Goal: Information Seeking & Learning: Learn about a topic

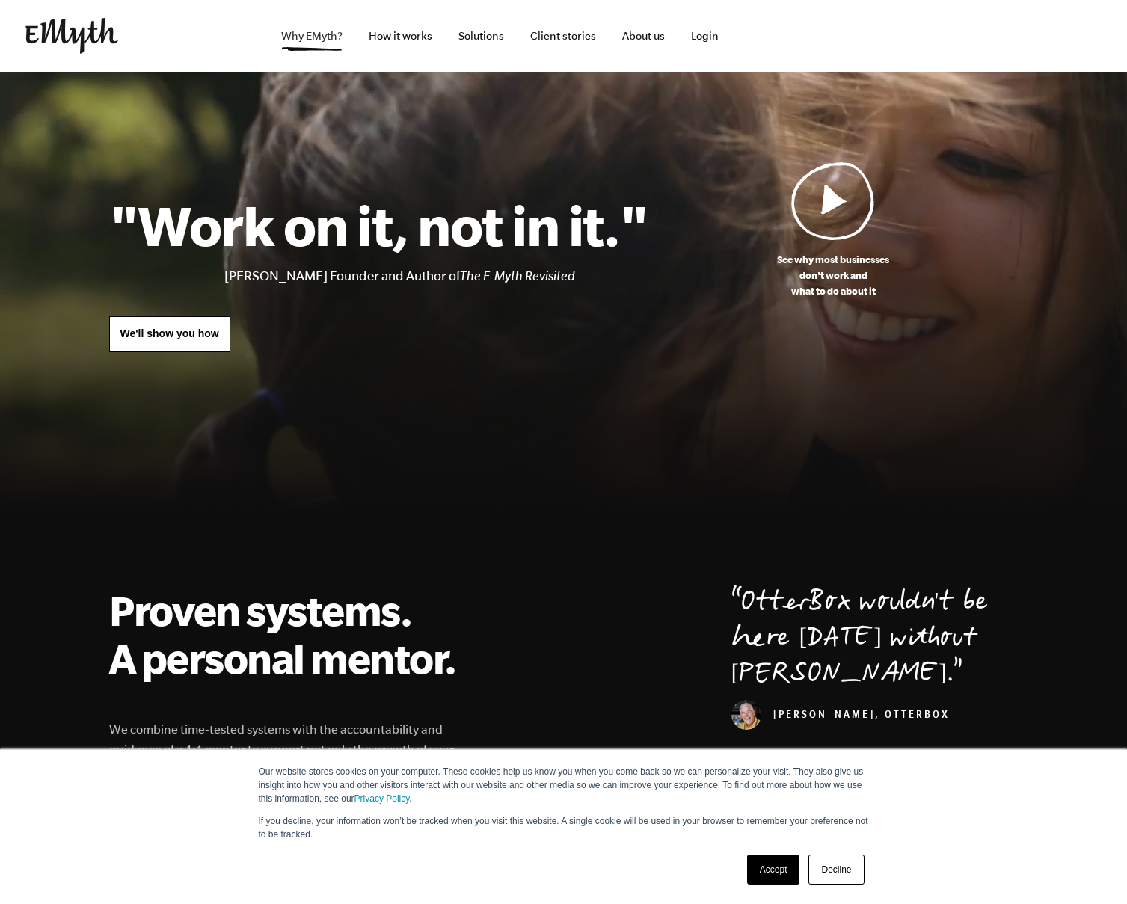
click at [312, 36] on span "Why EMyth?" at bounding box center [311, 36] width 61 height 12
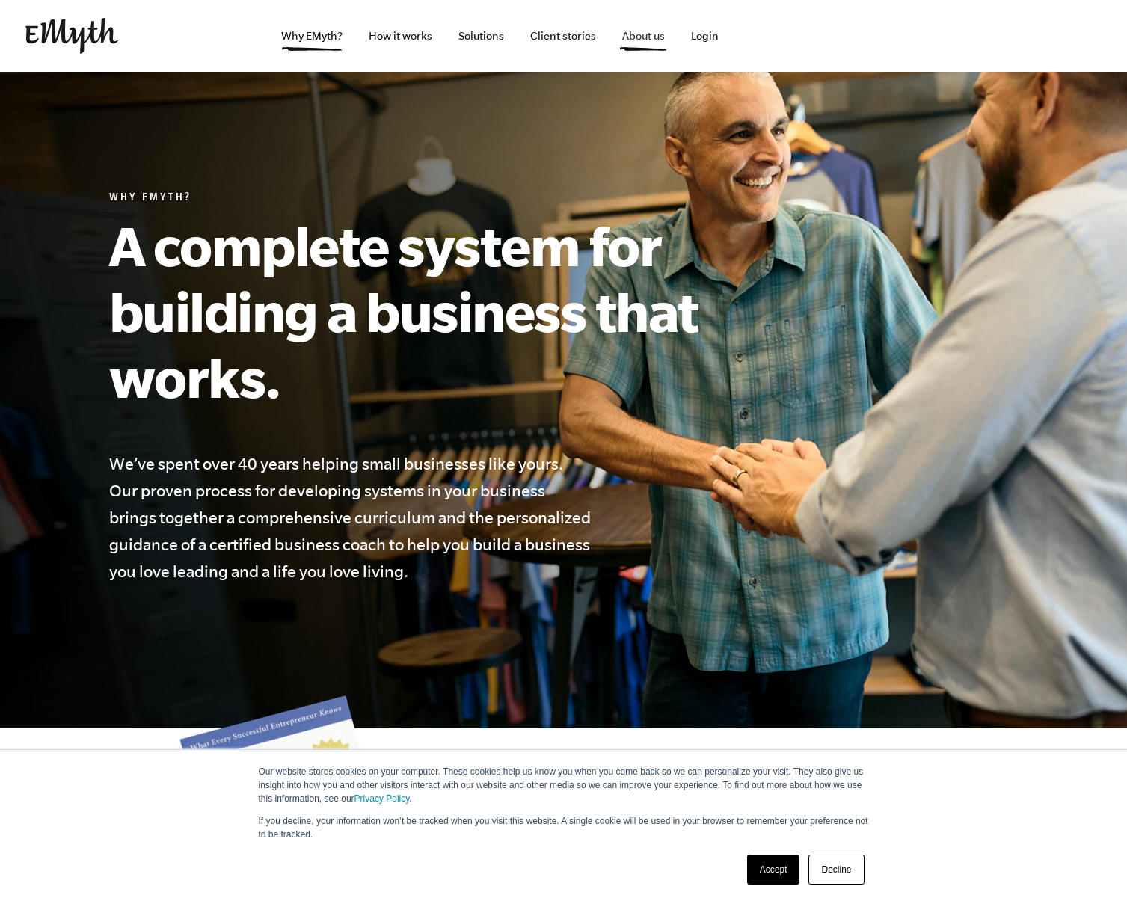
click at [643, 36] on span "About us" at bounding box center [643, 36] width 43 height 12
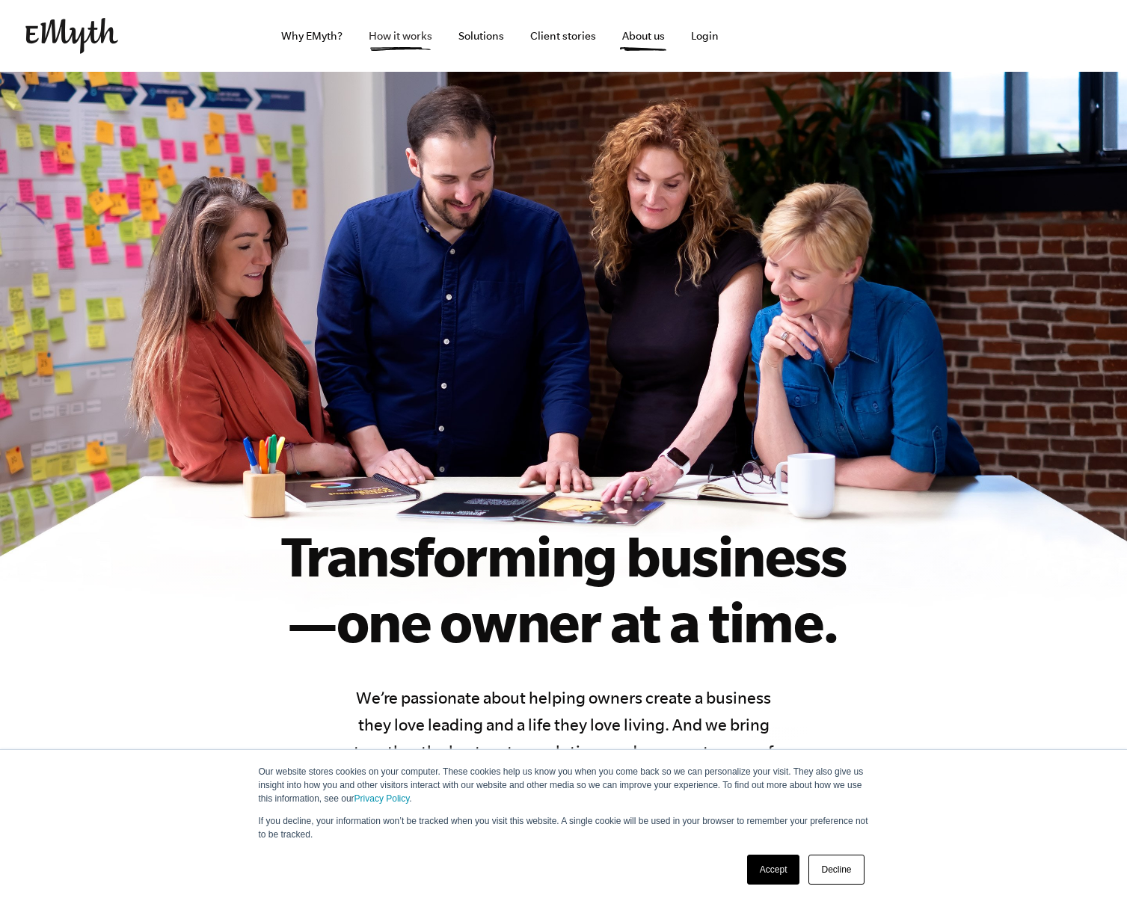
click at [400, 36] on span "How it works" at bounding box center [401, 36] width 64 height 12
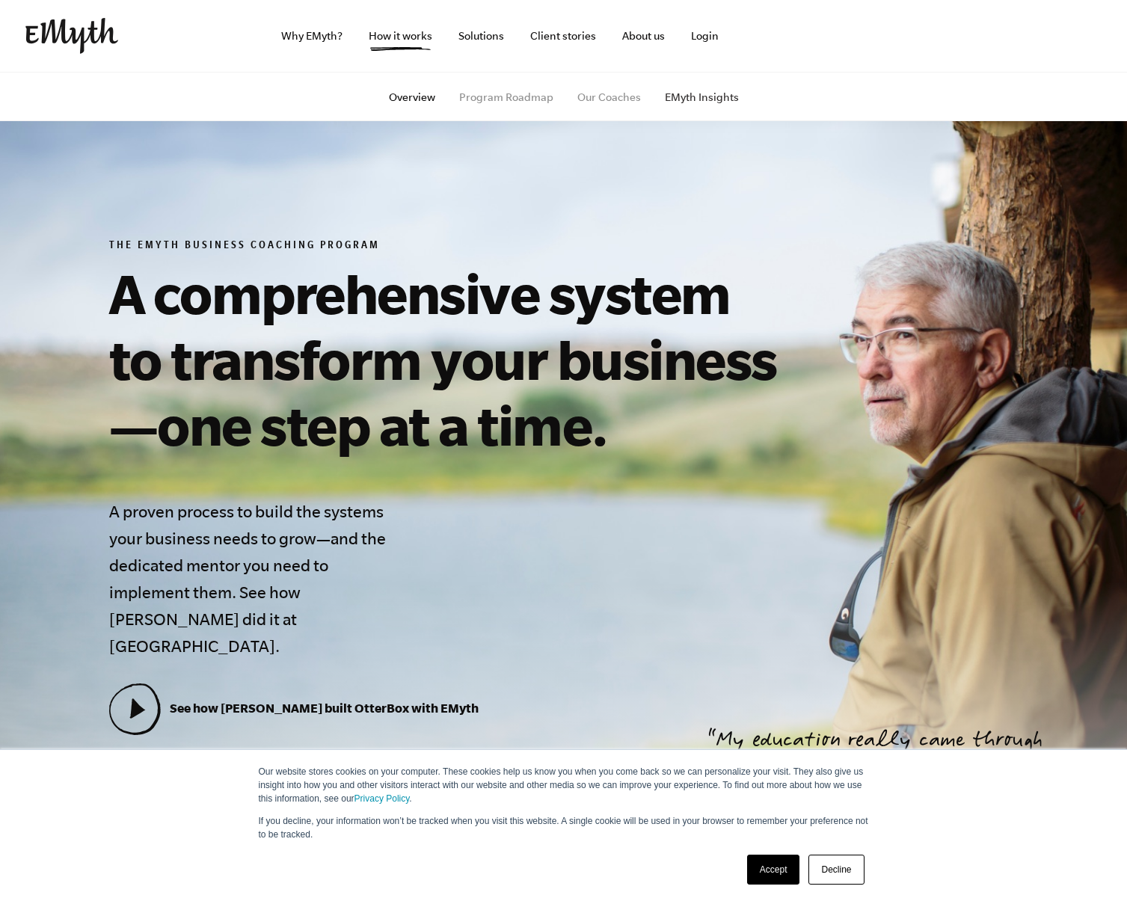
click at [701, 96] on span "EMyth Insights" at bounding box center [702, 97] width 74 height 12
